Goal: Obtain resource: Obtain resource

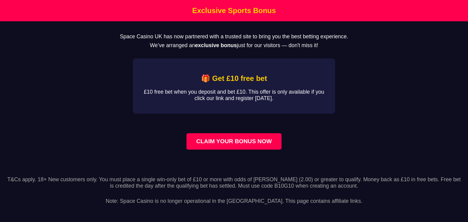
click at [358, 108] on main "Space Casino UK has now partnered with a trusted site to bring you the best bet…" at bounding box center [234, 95] width 468 height 148
click at [264, 142] on link "CLAIM YOUR BONUS NOW" at bounding box center [233, 141] width 95 height 16
click at [295, 183] on p "T&Cs apply. 18+ New customers only. You must place a single win-only bet of £10…" at bounding box center [234, 183] width 458 height 13
click at [130, 35] on p "Space Casino UK has now partnered with a trusted site to bring you the best bet…" at bounding box center [234, 37] width 448 height 6
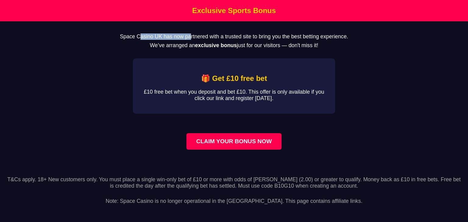
copy p "Space Casino UK has"
